Goal: Navigation & Orientation: Go to known website

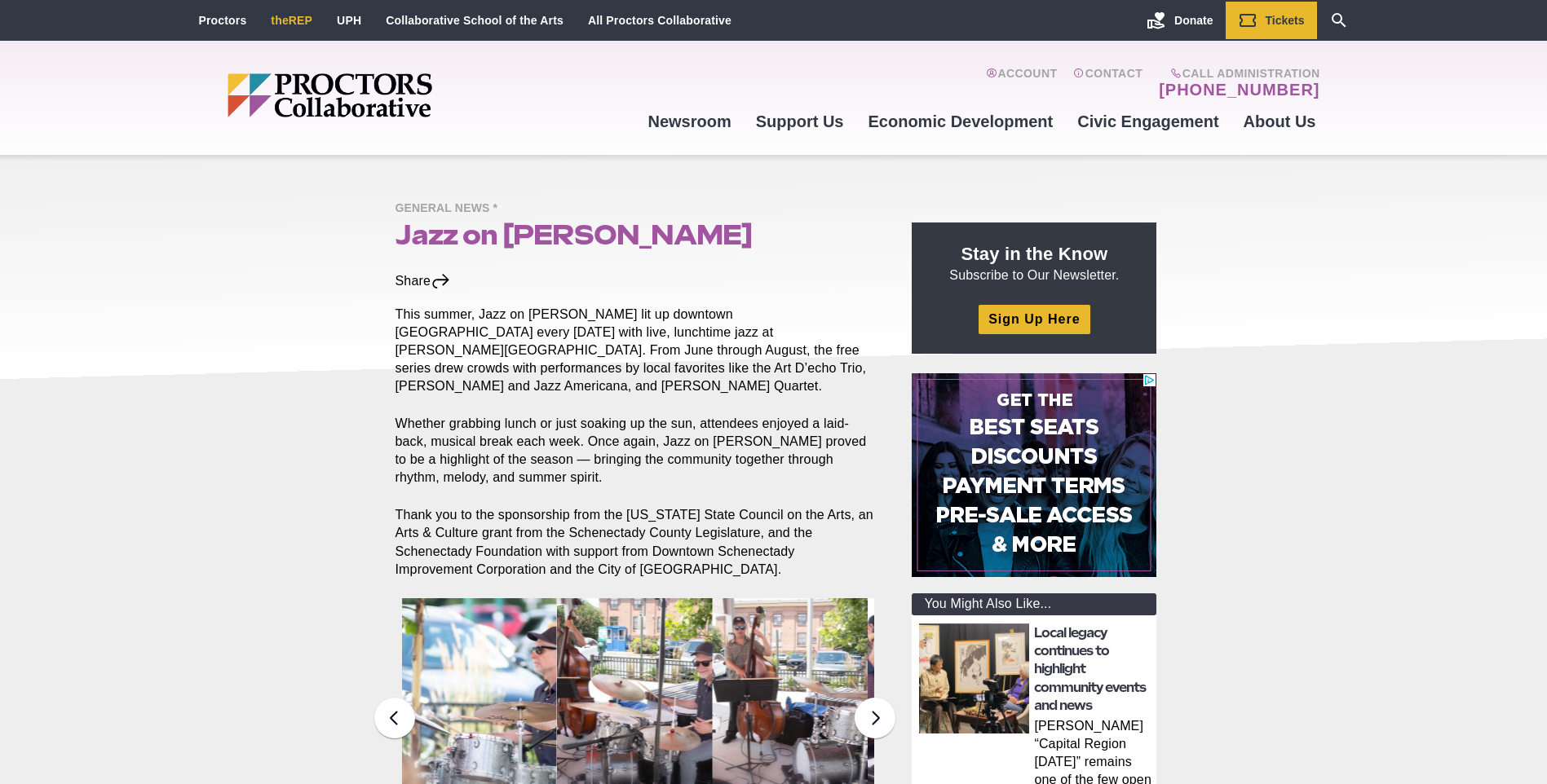
click at [284, 23] on link "theREP" at bounding box center [292, 21] width 41 height 13
click at [293, 23] on link "theREP" at bounding box center [292, 21] width 41 height 13
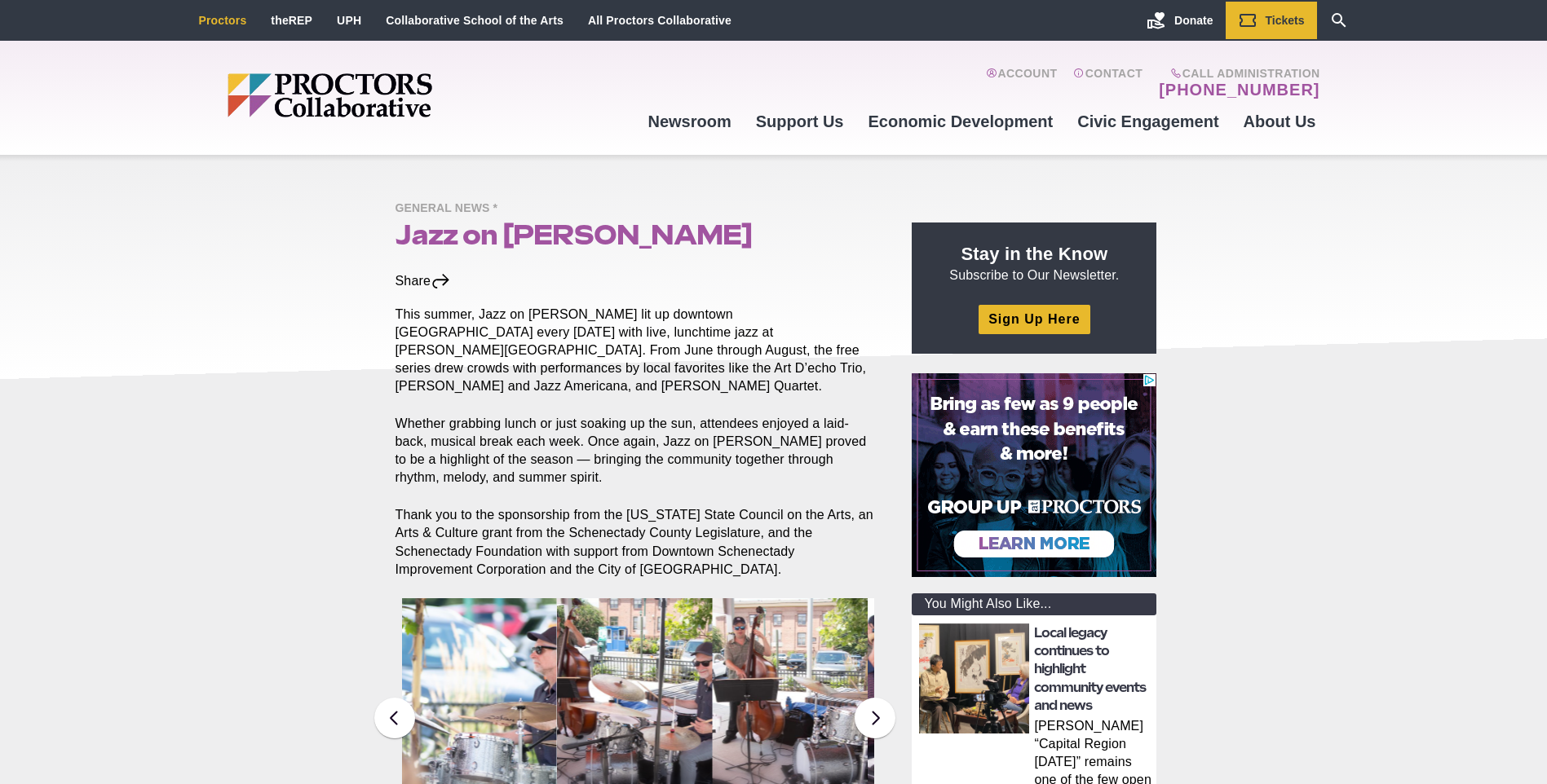
click at [223, 22] on link "Proctors" at bounding box center [222, 21] width 48 height 13
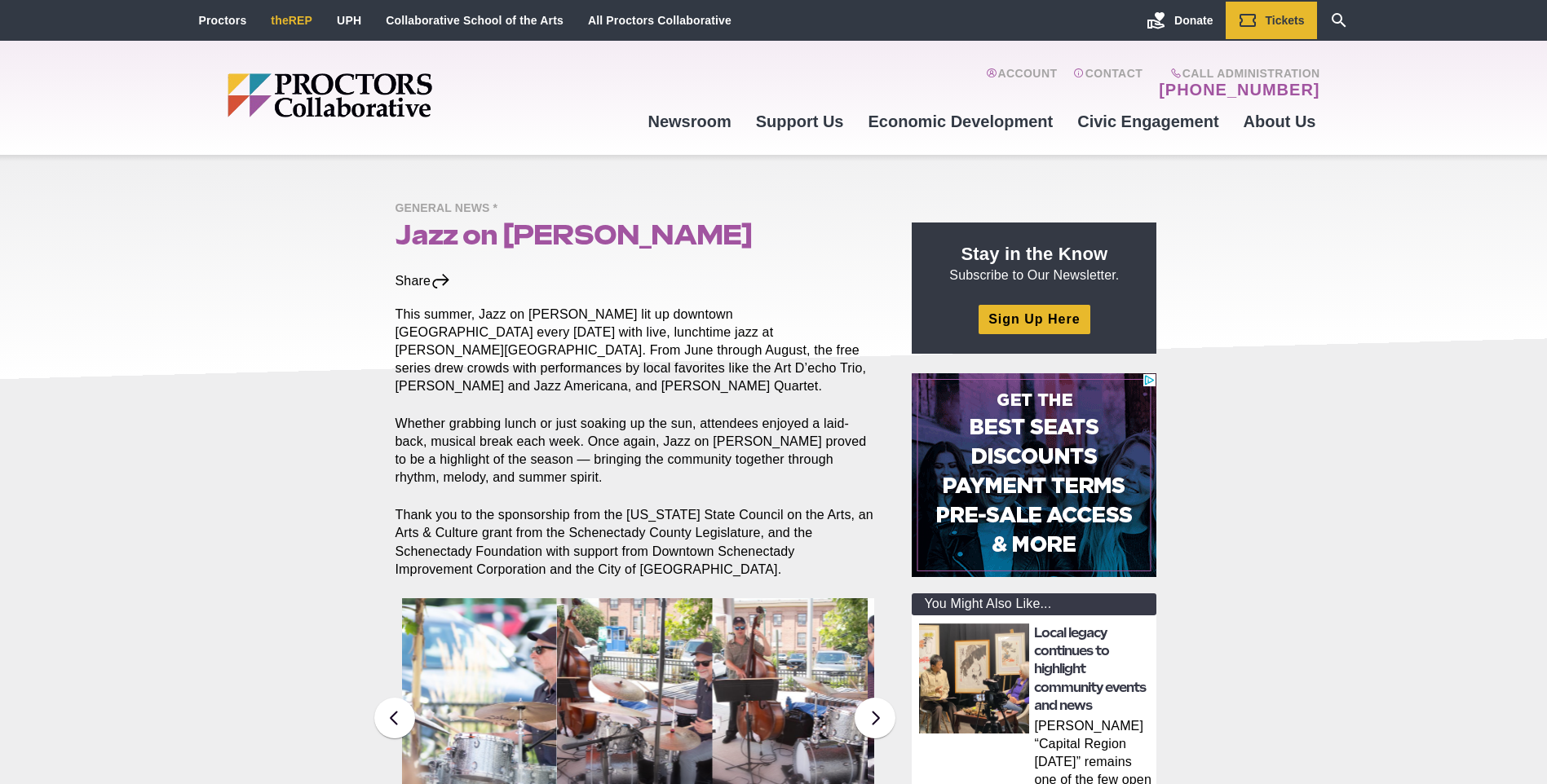
click at [305, 22] on link "theREP" at bounding box center [292, 21] width 41 height 13
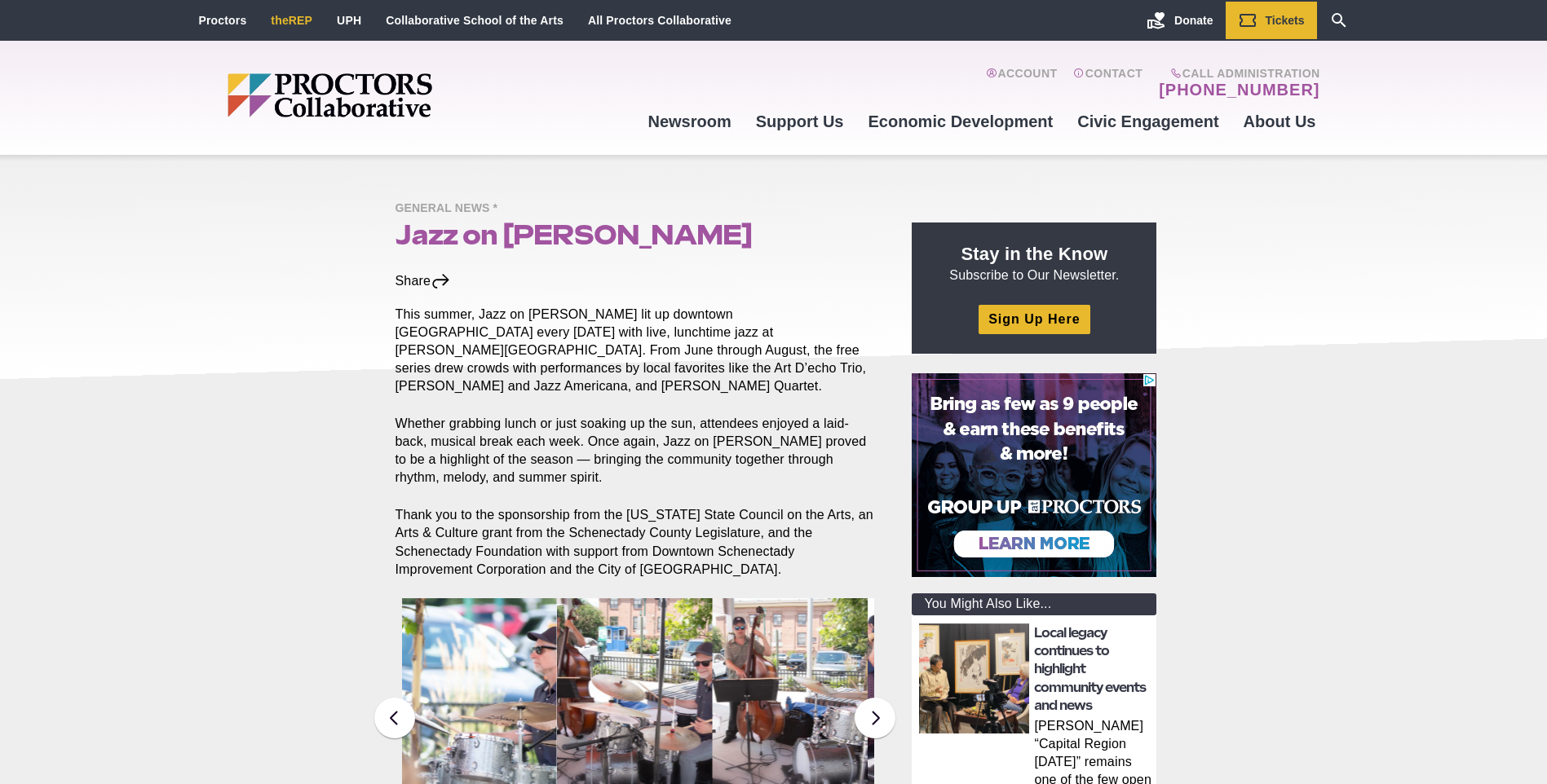
click at [299, 22] on link "theREP" at bounding box center [292, 21] width 41 height 13
